Goal: Transaction & Acquisition: Book appointment/travel/reservation

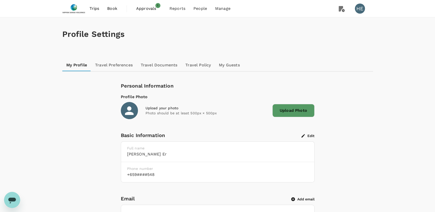
drag, startPoint x: 108, startPoint y: 10, endPoint x: 119, endPoint y: 17, distance: 12.7
click at [108, 10] on span "Book" at bounding box center [112, 9] width 10 height 6
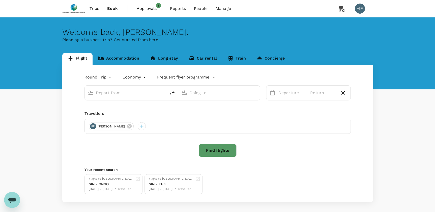
click at [114, 93] on input "text" at bounding box center [126, 93] width 60 height 8
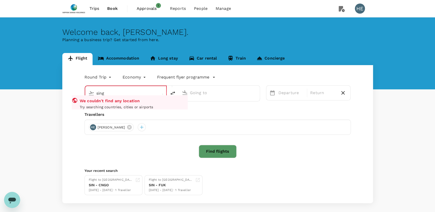
type input "Singapore Changi (SIN)"
type input "[PERSON_NAME] (SUB)"
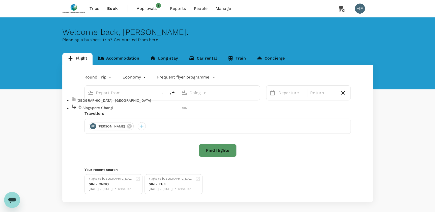
type input "Singapore Changi (SIN)"
type input "[PERSON_NAME] (SUB)"
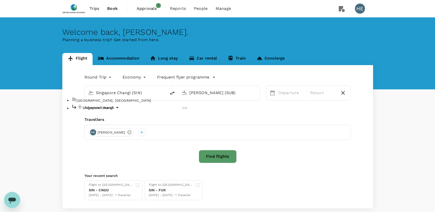
click at [118, 110] on p "Singapore Changi" at bounding box center [132, 107] width 100 height 5
type input "Singapore Changi (SIN)"
click at [241, 94] on input "[PERSON_NAME] (SUB)" at bounding box center [219, 93] width 60 height 8
type input "t"
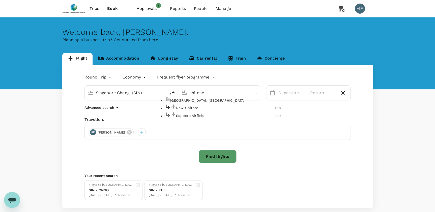
click at [209, 111] on li "New Chitose CTS" at bounding box center [223, 108] width 116 height 8
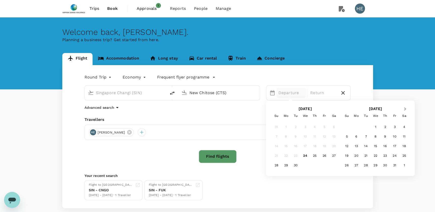
type input "New Chitose (CTS)"
click at [409, 106] on button "Next Month" at bounding box center [406, 109] width 8 height 8
click at [407, 108] on button "Next Month" at bounding box center [406, 109] width 8 height 8
click at [406, 108] on button "Next Month" at bounding box center [406, 109] width 8 height 8
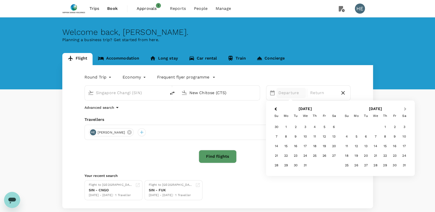
click at [406, 108] on button "Next Month" at bounding box center [406, 109] width 8 height 8
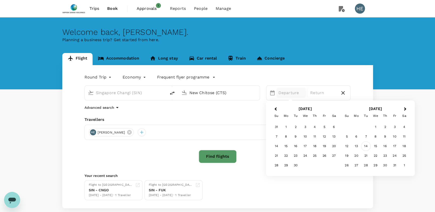
click at [366, 146] on div "14" at bounding box center [366, 147] width 10 height 10
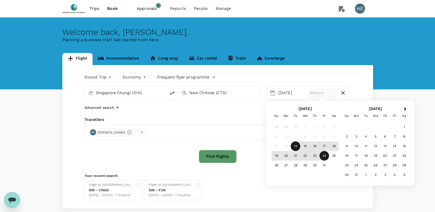
click at [326, 153] on div "24" at bounding box center [325, 156] width 10 height 10
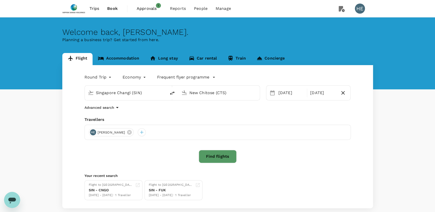
click at [218, 153] on button "Find flights" at bounding box center [218, 156] width 38 height 13
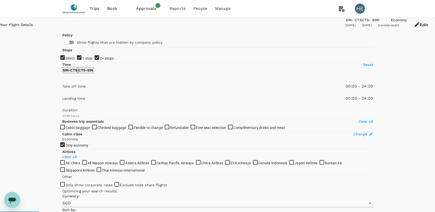
click at [65, 102] on input "2+ stops" at bounding box center [217, 106] width 435 height 212
checkbox input "false"
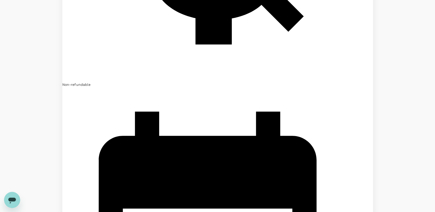
scroll to position [1169, 0]
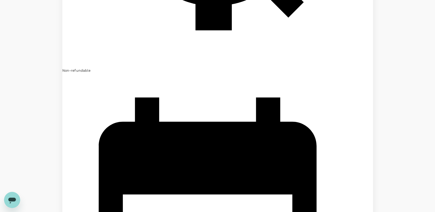
type input "1820"
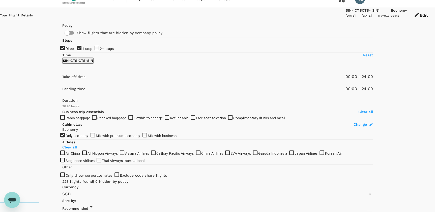
scroll to position [2, 0]
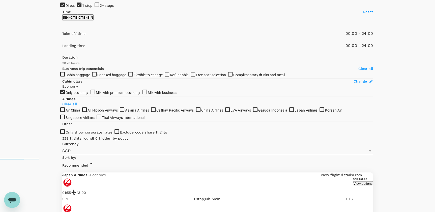
scroll to position [53, 0]
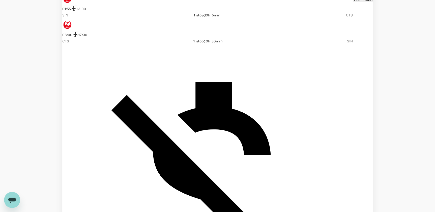
scroll to position [237, 0]
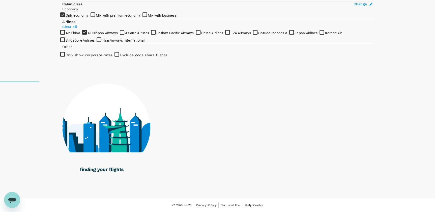
checkbox input "false"
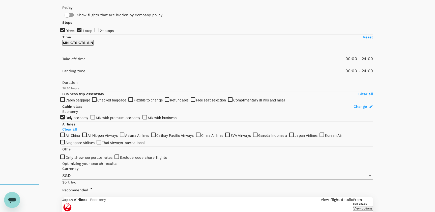
scroll to position [0, 0]
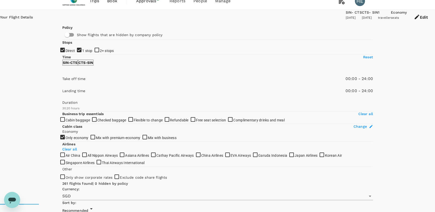
scroll to position [7, 0]
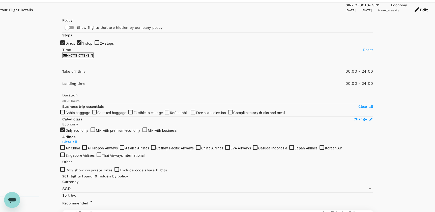
scroll to position [0, 0]
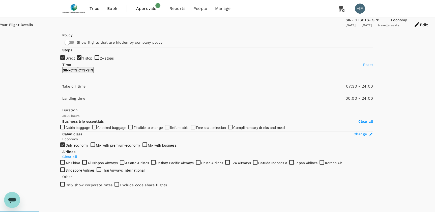
type input "420"
drag, startPoint x: 62, startPoint y: 148, endPoint x: 85, endPoint y: 146, distance: 23.0
click at [62, 93] on span at bounding box center [62, 93] width 0 height 0
type input "720"
drag, startPoint x: 141, startPoint y: 150, endPoint x: 101, endPoint y: 152, distance: 40.1
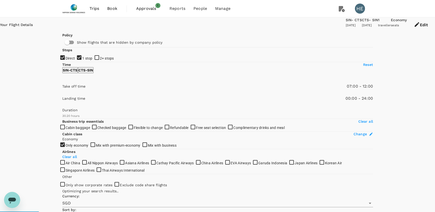
click at [62, 93] on span at bounding box center [62, 93] width 0 height 0
click at [93, 73] on p "CTS - SIN" at bounding box center [85, 70] width 15 height 5
type input "420"
drag, startPoint x: 63, startPoint y: 147, endPoint x: 85, endPoint y: 146, distance: 22.0
click at [62, 93] on span at bounding box center [62, 93] width 0 height 0
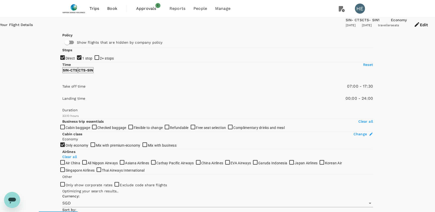
type input "1080"
drag, startPoint x: 138, startPoint y: 149, endPoint x: 120, endPoint y: 146, distance: 18.3
click at [62, 93] on span at bounding box center [62, 93] width 0 height 0
click at [77, 73] on p "SIN - CTS" at bounding box center [70, 70] width 15 height 5
click at [407, 25] on button "Edit" at bounding box center [421, 24] width 28 height 15
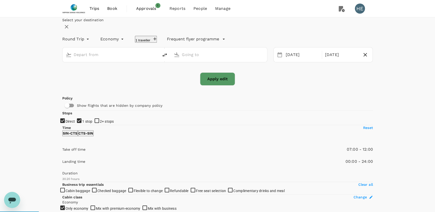
type input "Singapore Changi (SIN)"
type input "New Chitose (CTS)"
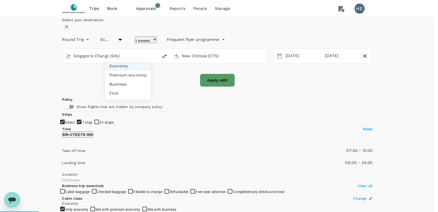
click at [126, 84] on li "Business" at bounding box center [127, 84] width 45 height 9
type input "business"
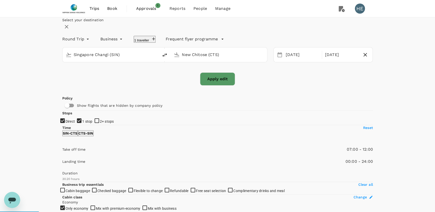
click at [225, 86] on button "Apply edit" at bounding box center [217, 78] width 35 height 13
checkbox input "false"
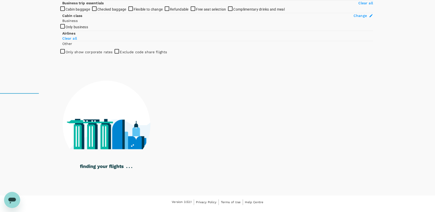
scroll to position [161, 0]
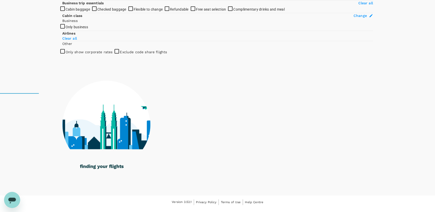
type input "1665"
checkbox input "true"
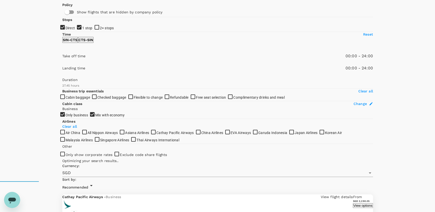
scroll to position [1, 0]
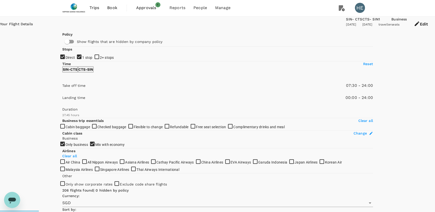
type input "420"
drag, startPoint x: 60, startPoint y: 147, endPoint x: 85, endPoint y: 149, distance: 24.8
click at [62, 93] on span at bounding box center [62, 93] width 0 height 0
type input "840"
drag, startPoint x: 140, startPoint y: 148, endPoint x: 107, endPoint y: 149, distance: 32.8
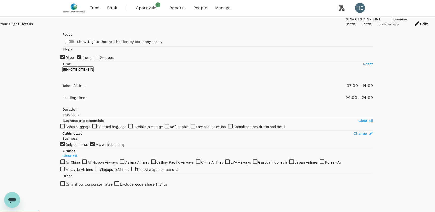
click at [62, 93] on span at bounding box center [62, 93] width 0 height 0
click at [93, 72] on p "CTS - SIN" at bounding box center [85, 69] width 15 height 5
type input "480"
drag, startPoint x: 63, startPoint y: 147, endPoint x: 88, endPoint y: 148, distance: 25.7
click at [62, 93] on span at bounding box center [62, 93] width 0 height 0
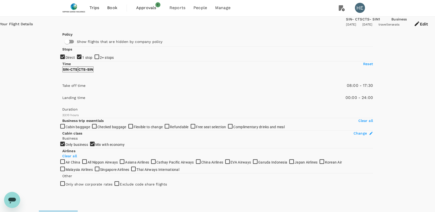
type input "1080"
drag, startPoint x: 141, startPoint y: 147, endPoint x: 121, endPoint y: 147, distance: 20.7
click at [62, 93] on span at bounding box center [62, 93] width 0 height 0
click at [77, 72] on p "SIN - CTS" at bounding box center [70, 69] width 15 height 5
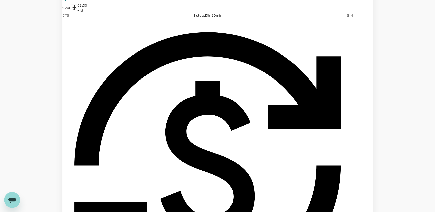
scroll to position [343, 0]
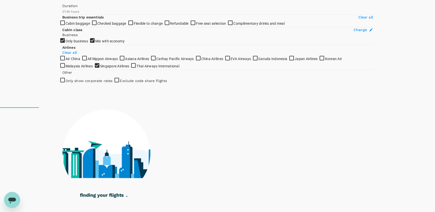
scroll to position [47, 0]
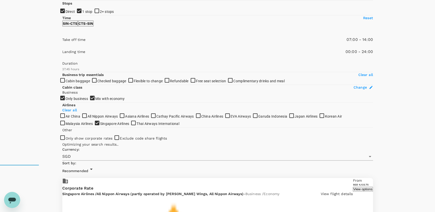
checkbox input "false"
checkbox input "true"
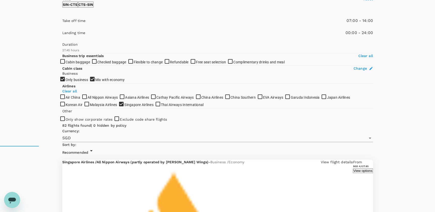
scroll to position [0, 0]
